Goal: Subscribe to service/newsletter

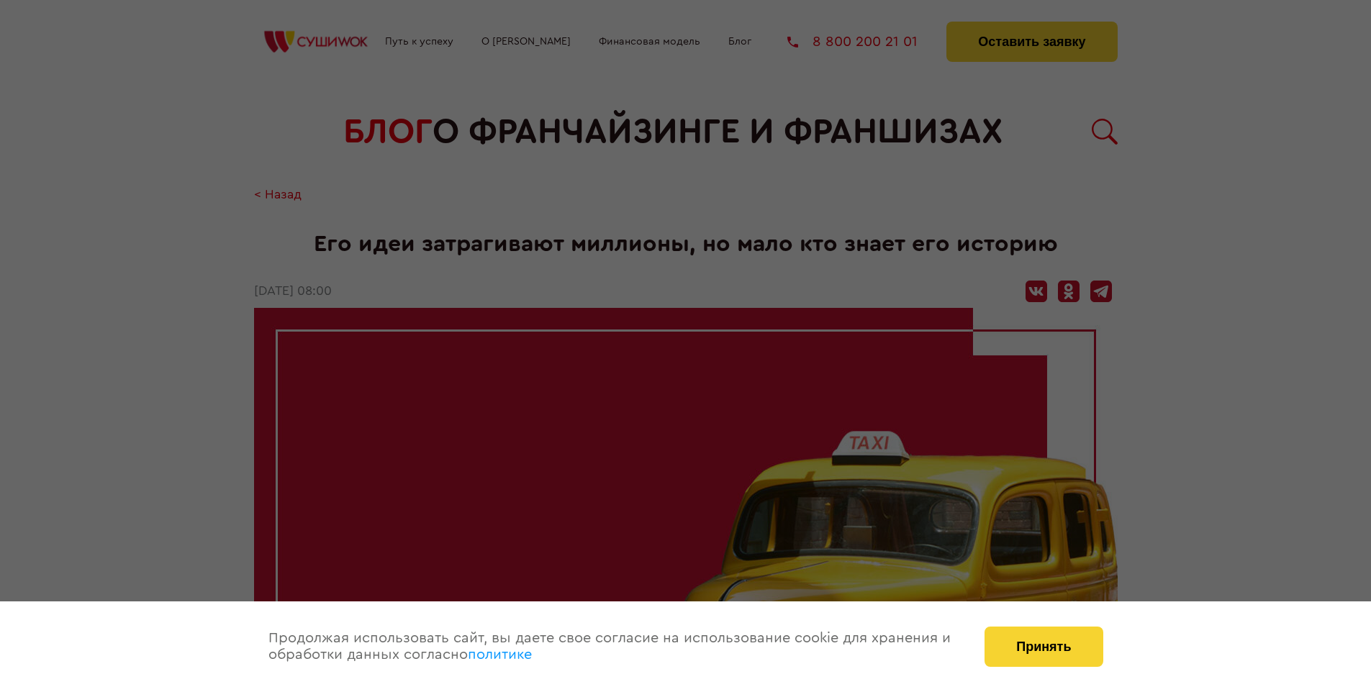
scroll to position [3604, 0]
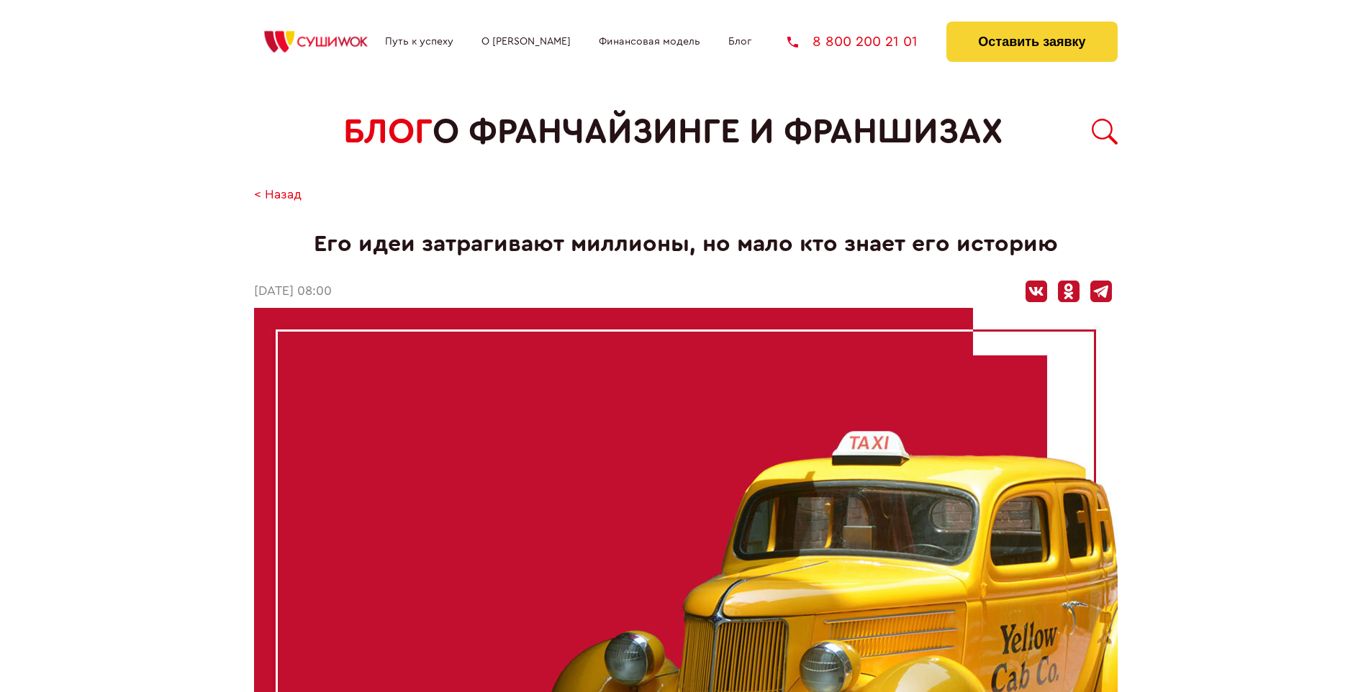
scroll to position [3604, 0]
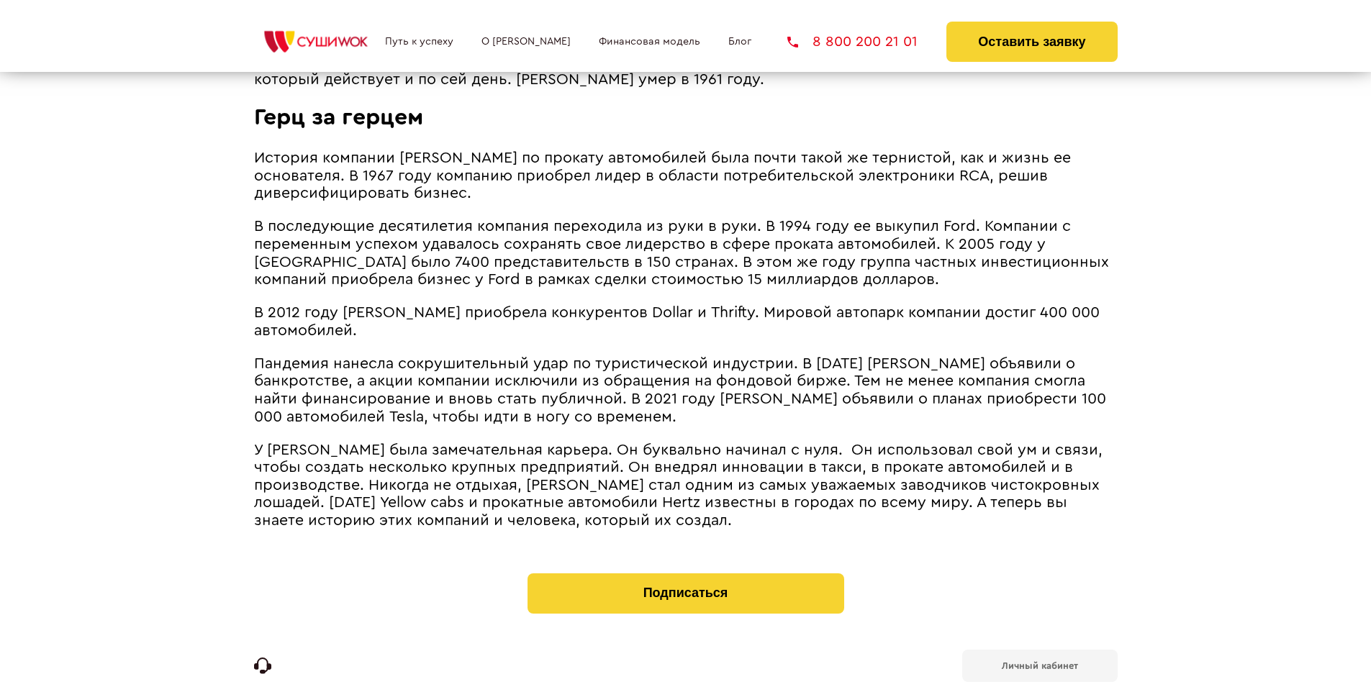
click at [1039, 661] on b "Личный кабинет" at bounding box center [1040, 665] width 76 height 9
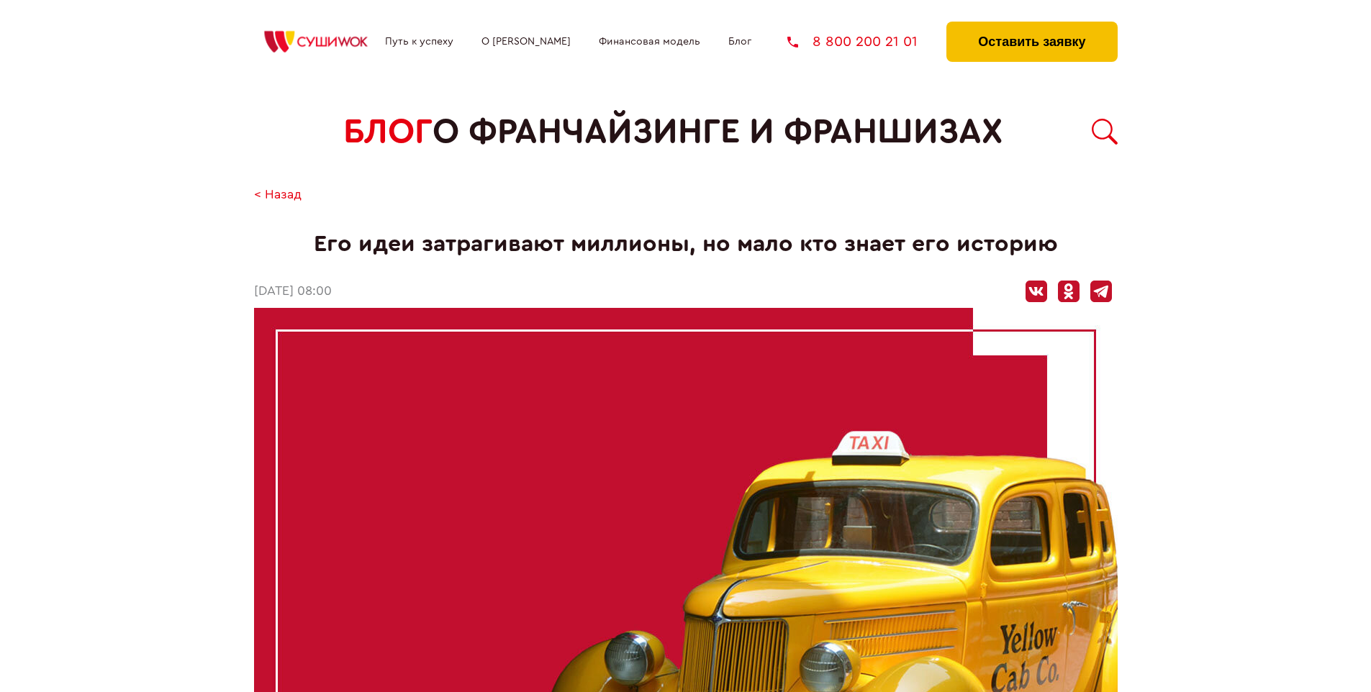
click at [1031, 25] on button "Оставить заявку" at bounding box center [1031, 42] width 171 height 40
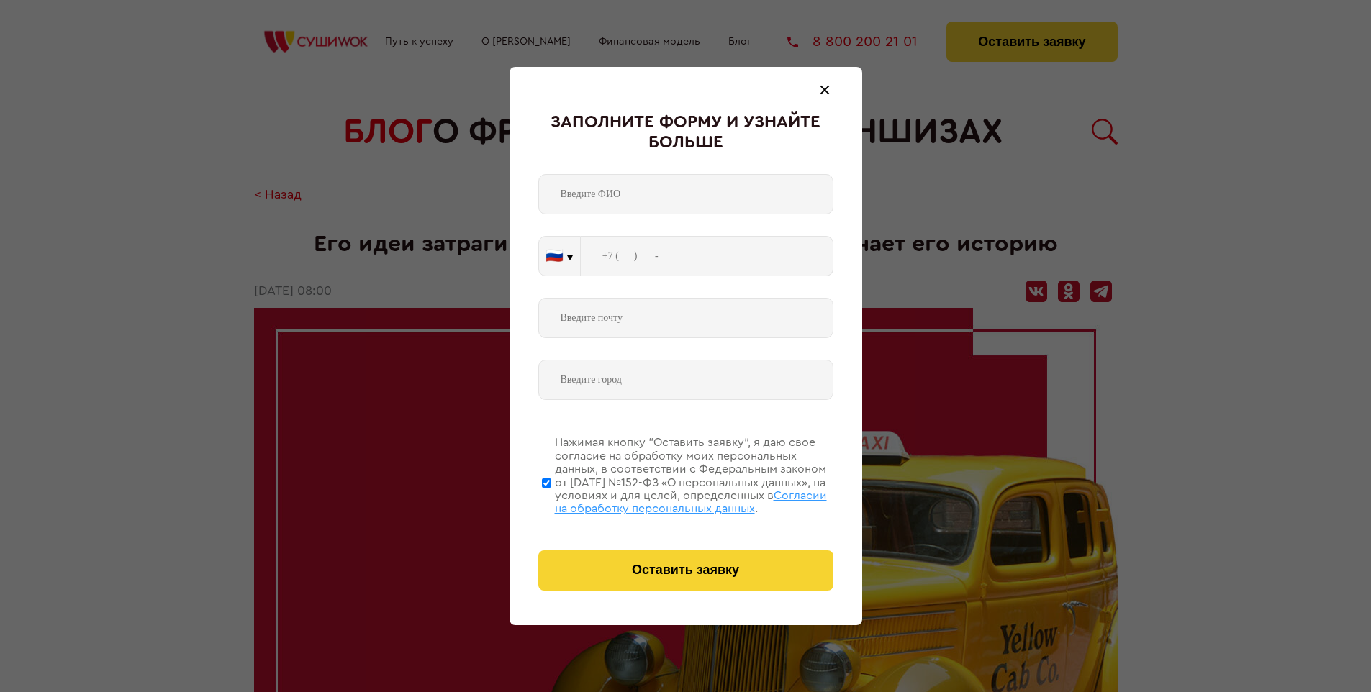
click at [667, 500] on span "Согласии на обработку персональных данных" at bounding box center [691, 502] width 272 height 24
click at [551, 500] on input "Нажимая кнопку “Оставить заявку”, я даю свое согласие на обработку моих персона…" at bounding box center [546, 482] width 9 height 115
checkbox input "false"
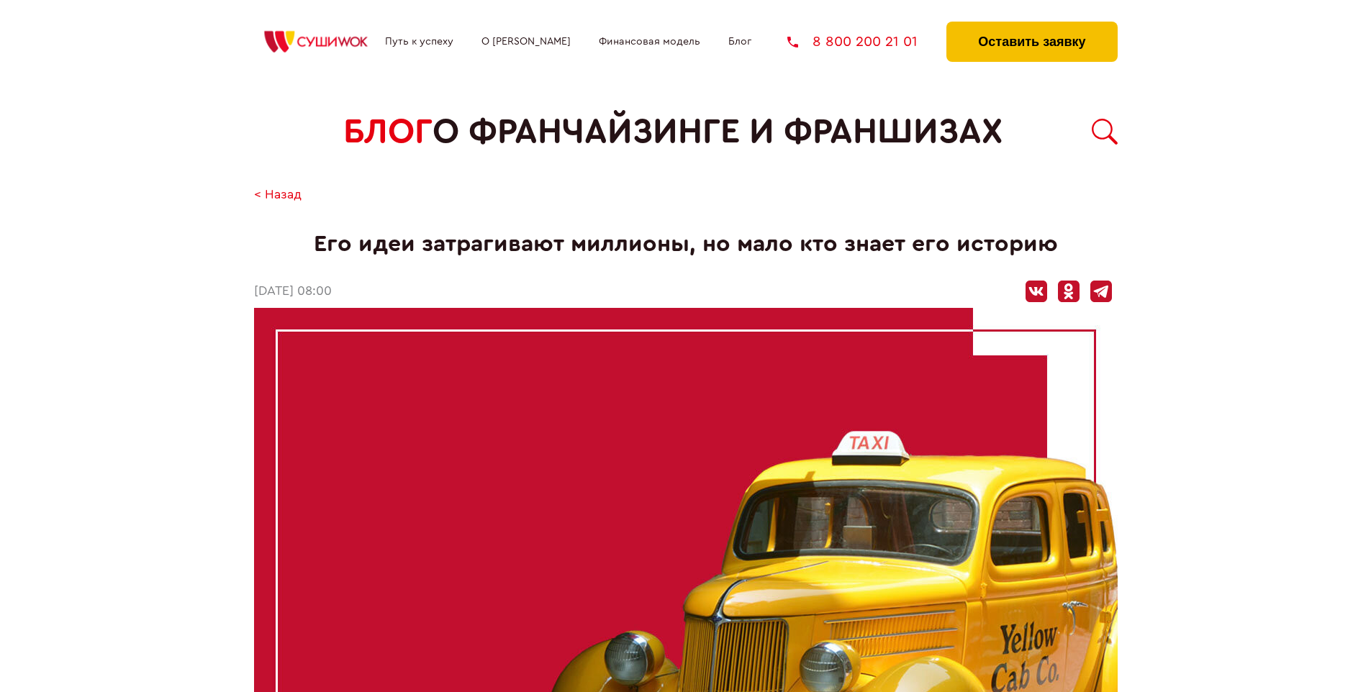
click at [1031, 25] on button "Оставить заявку" at bounding box center [1031, 42] width 171 height 40
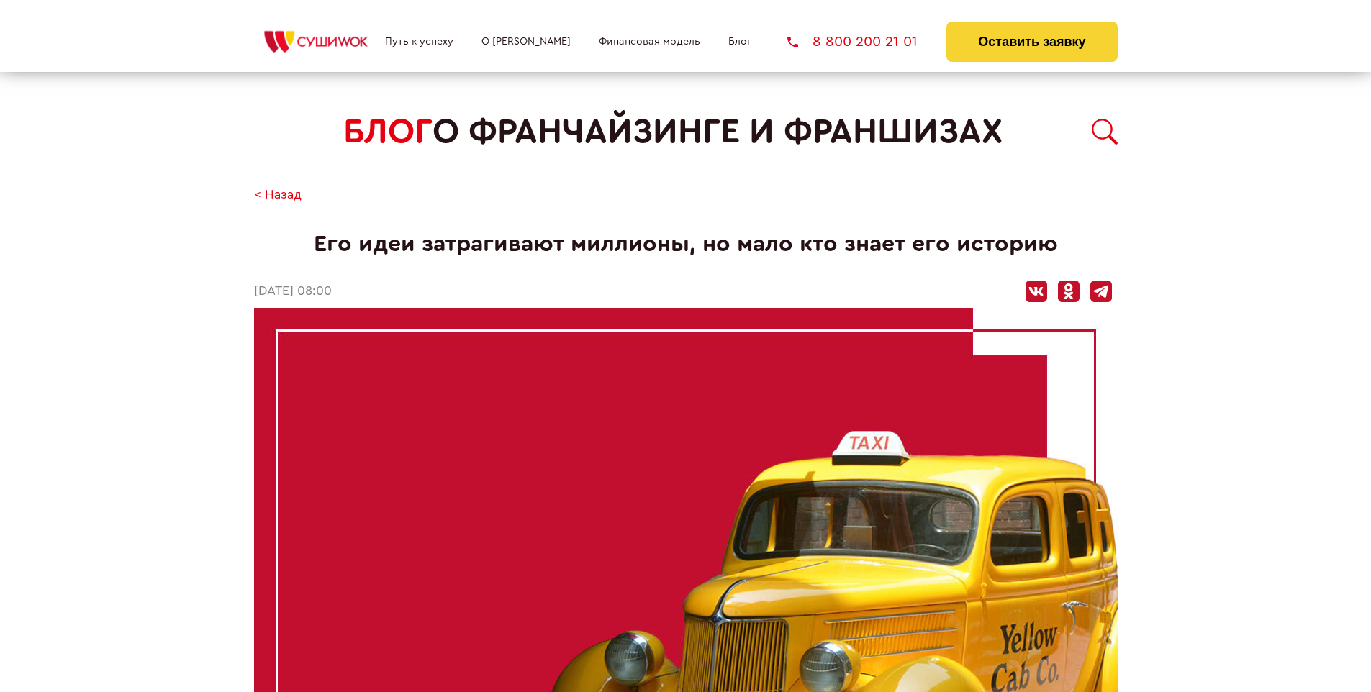
scroll to position [3604, 0]
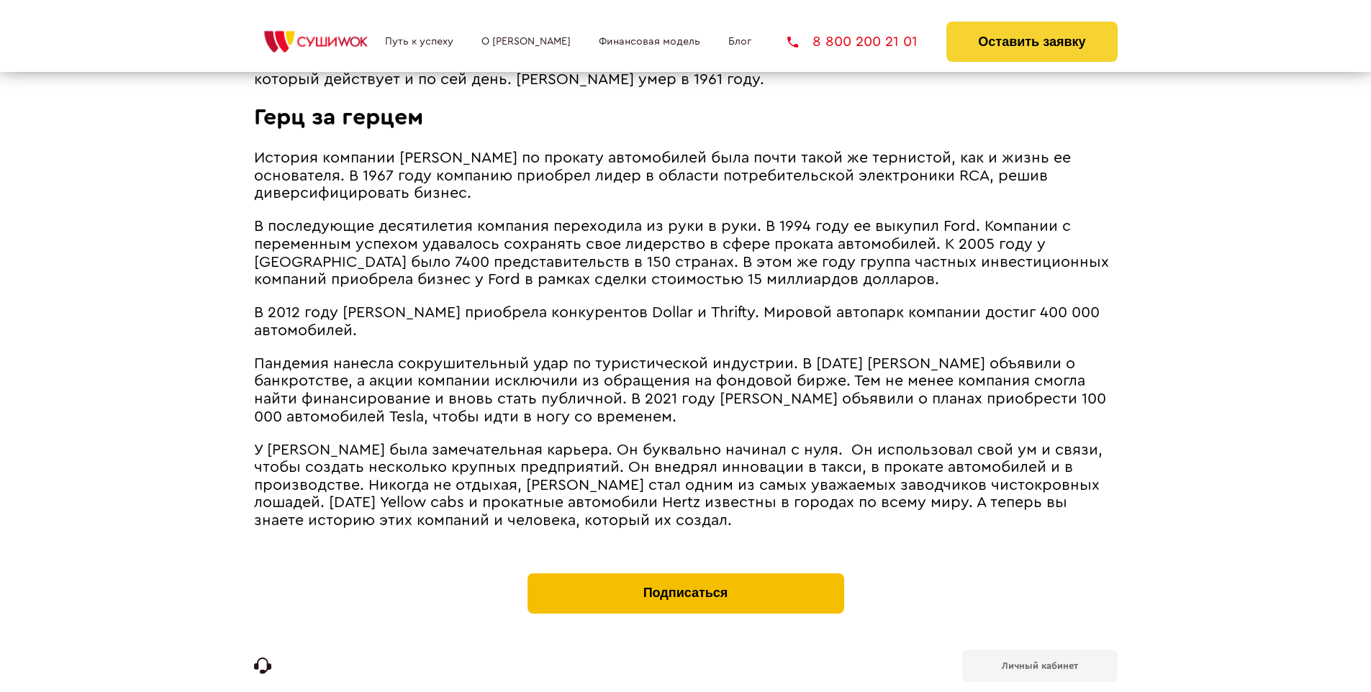
click at [685, 574] on button "Подписаться" at bounding box center [686, 594] width 317 height 40
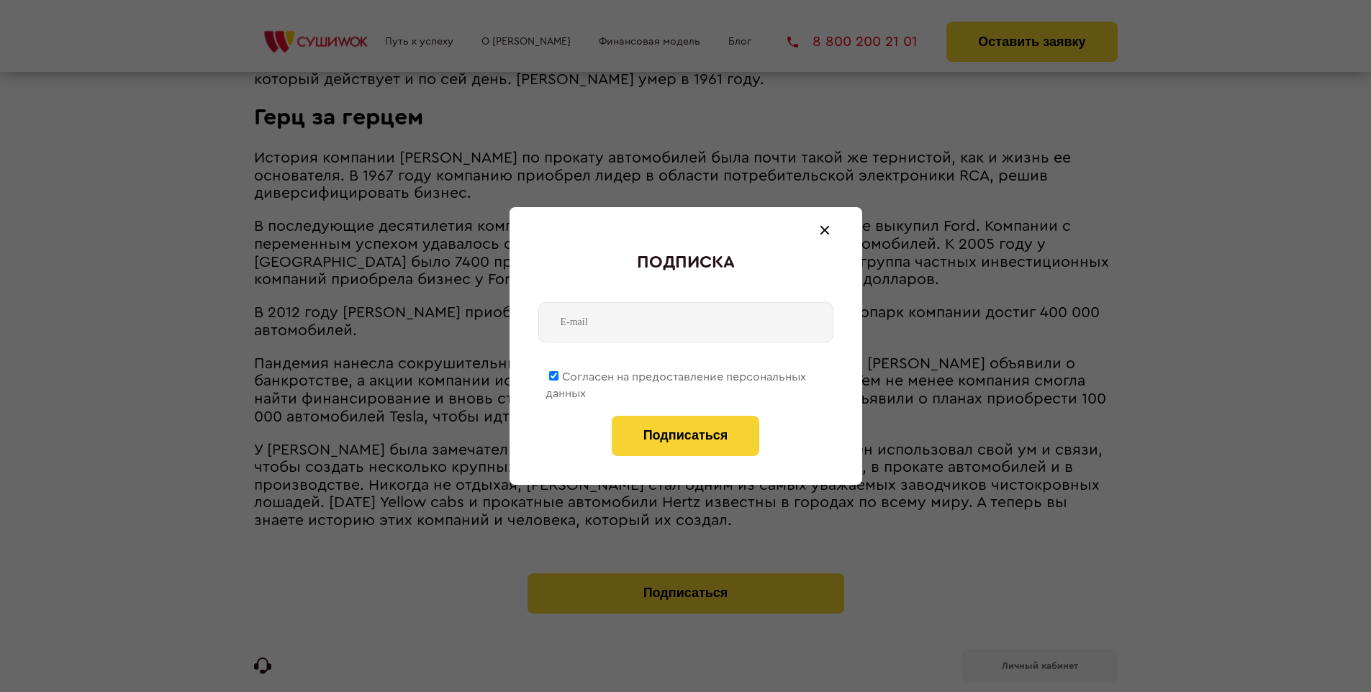
click at [676, 374] on span "Согласен на предоставление персональных данных" at bounding box center [675, 385] width 261 height 28
click at [558, 374] on input "Согласен на предоставление персональных данных" at bounding box center [553, 375] width 9 height 9
checkbox input "false"
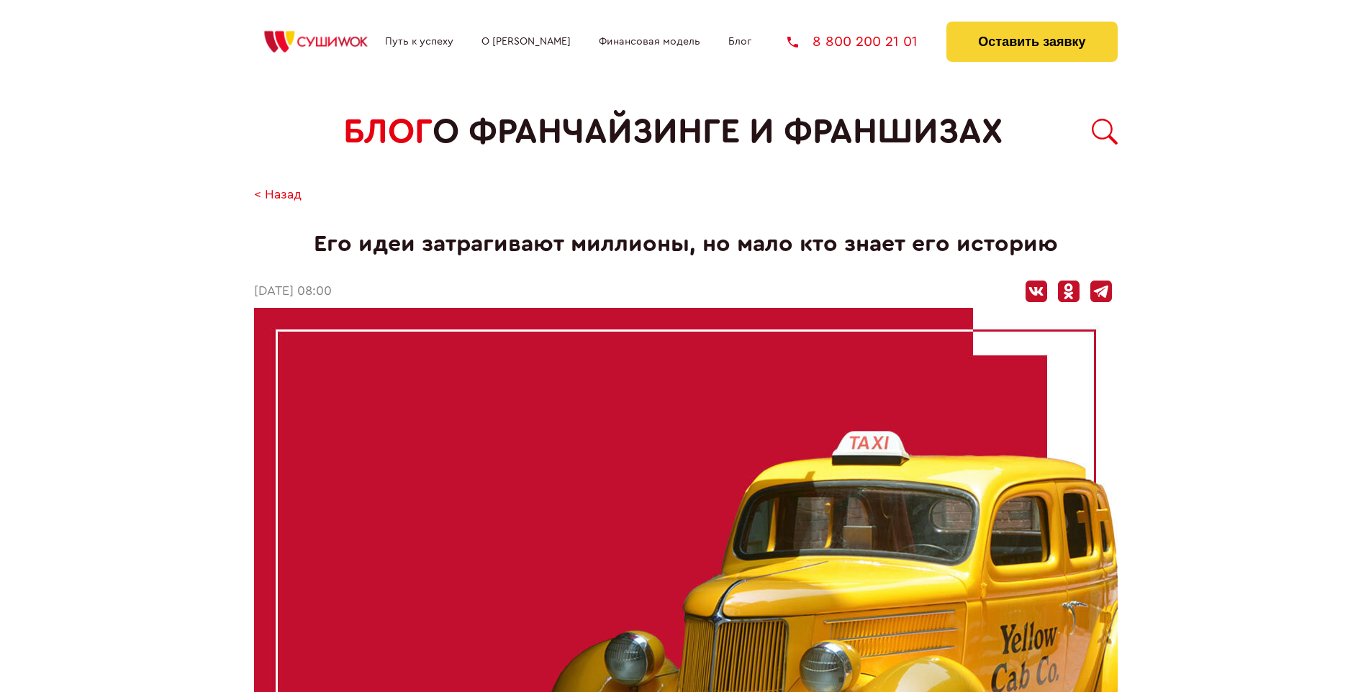
scroll to position [3604, 0]
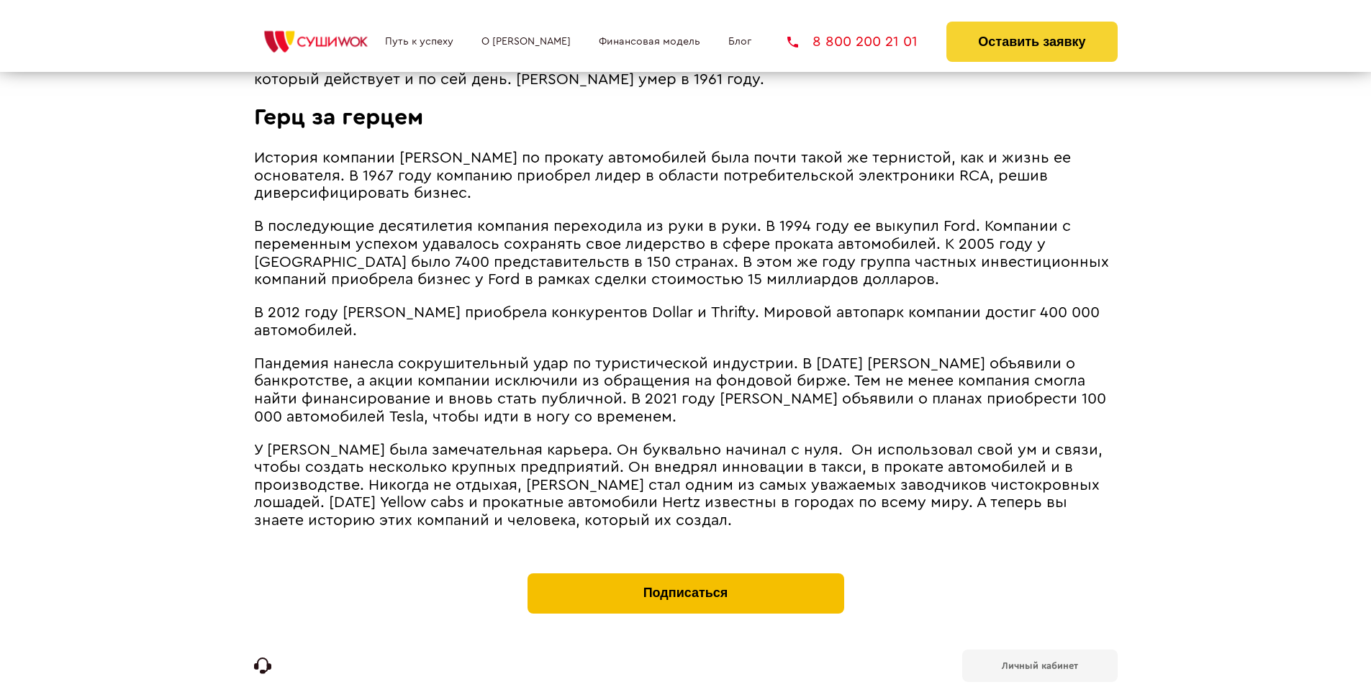
click at [685, 574] on button "Подписаться" at bounding box center [686, 594] width 317 height 40
